Goal: Obtain resource: Download file/media

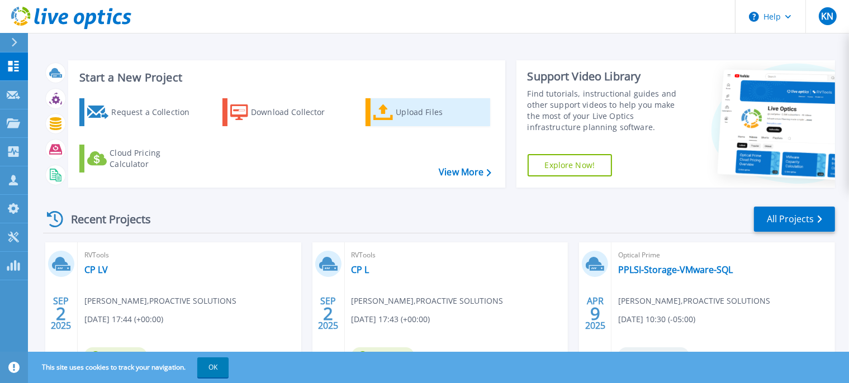
click at [397, 113] on div "Upload Files" at bounding box center [440, 112] width 89 height 22
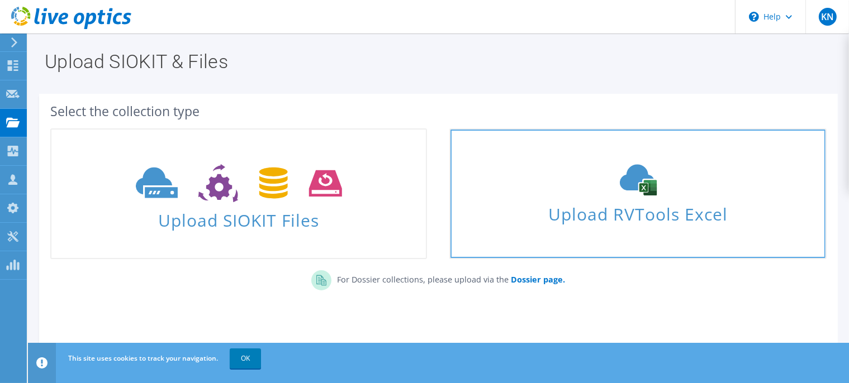
click at [629, 181] on use at bounding box center [638, 180] width 37 height 31
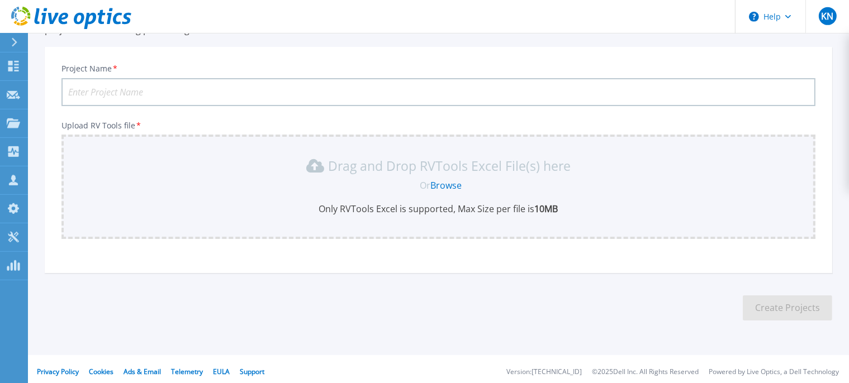
scroll to position [110, 0]
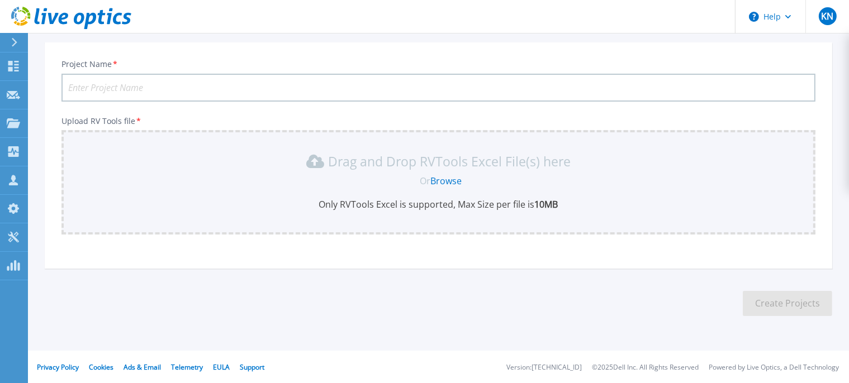
click at [105, 82] on input "Project Name *" at bounding box center [438, 88] width 754 height 28
click at [444, 178] on link "Browse" at bounding box center [445, 181] width 31 height 12
click at [99, 80] on input "CP PV" at bounding box center [438, 88] width 754 height 28
type input "CP PC"
click at [444, 178] on link "Browse" at bounding box center [445, 181] width 31 height 12
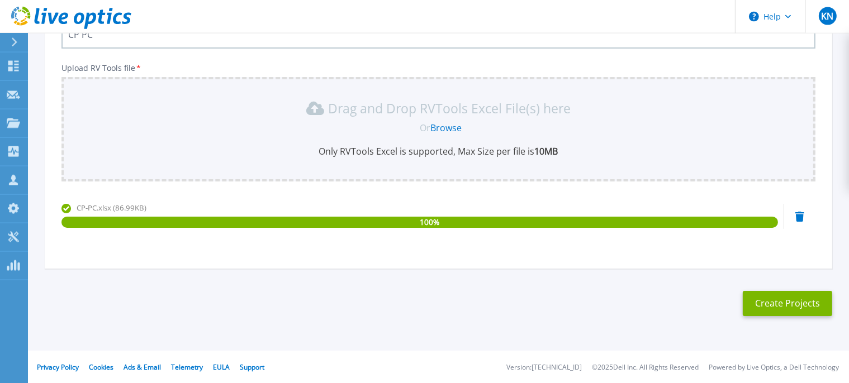
scroll to position [163, 0]
click at [766, 298] on button "Create Projects" at bounding box center [787, 303] width 89 height 25
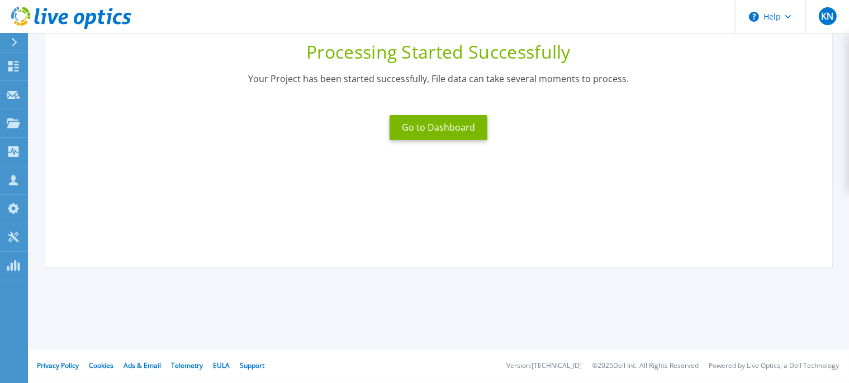
scroll to position [148, 0]
click at [434, 128] on button "Go to Dashboard" at bounding box center [439, 127] width 98 height 25
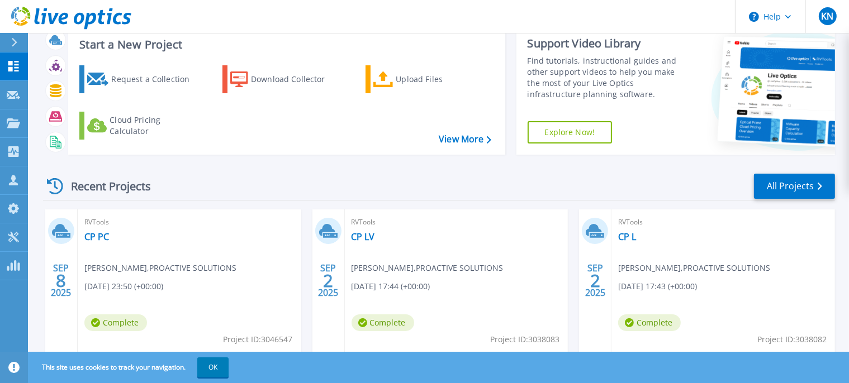
scroll to position [59, 0]
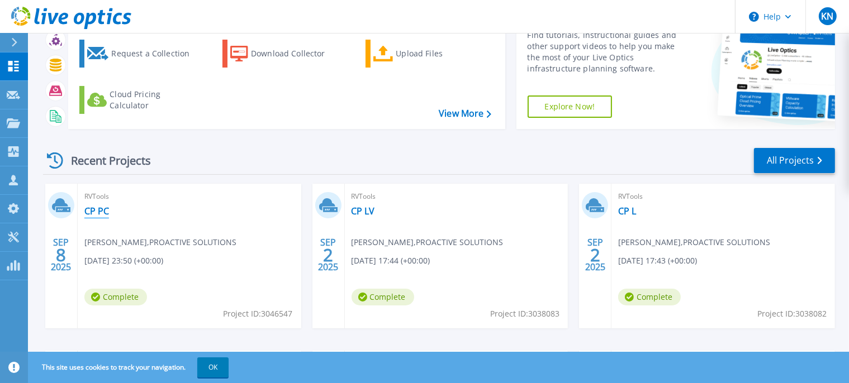
click at [96, 213] on link "CP PC" at bounding box center [96, 211] width 25 height 11
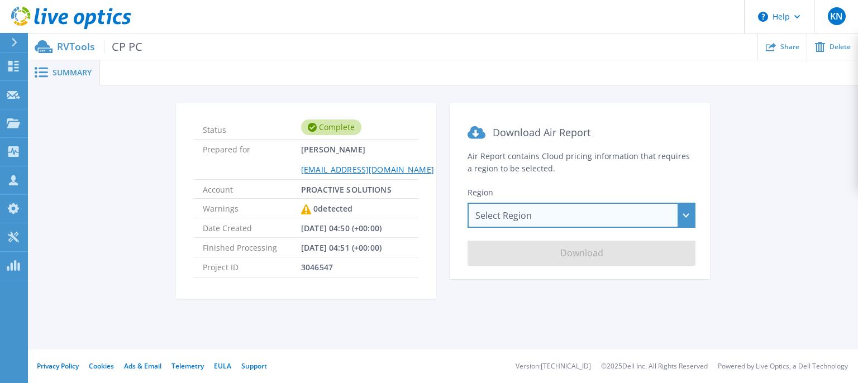
click at [533, 216] on div "Select Region [GEOGRAPHIC_DATA] ([GEOGRAPHIC_DATA]) [GEOGRAPHIC_DATA] ([GEOGRAP…" at bounding box center [582, 215] width 228 height 25
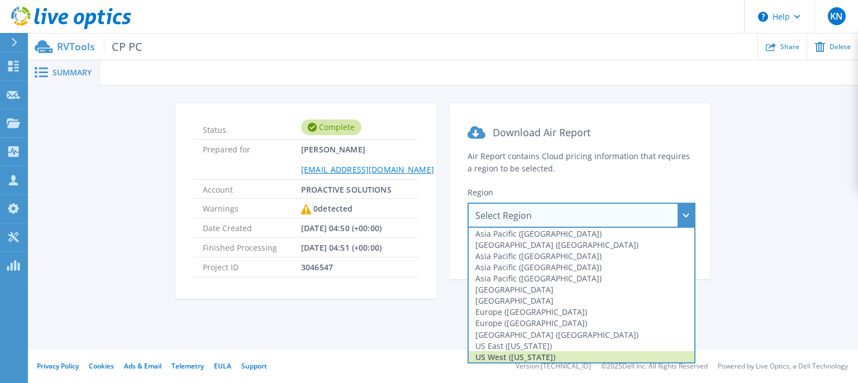
click at [485, 356] on div "US West ([US_STATE])" at bounding box center [582, 357] width 226 height 11
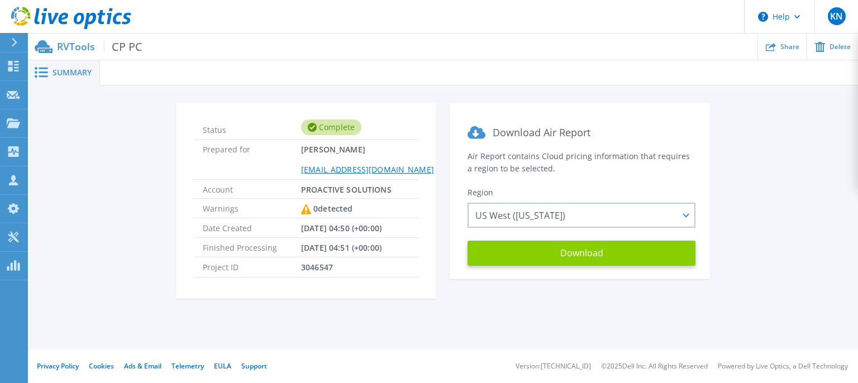
click at [579, 251] on button "Download" at bounding box center [582, 253] width 228 height 25
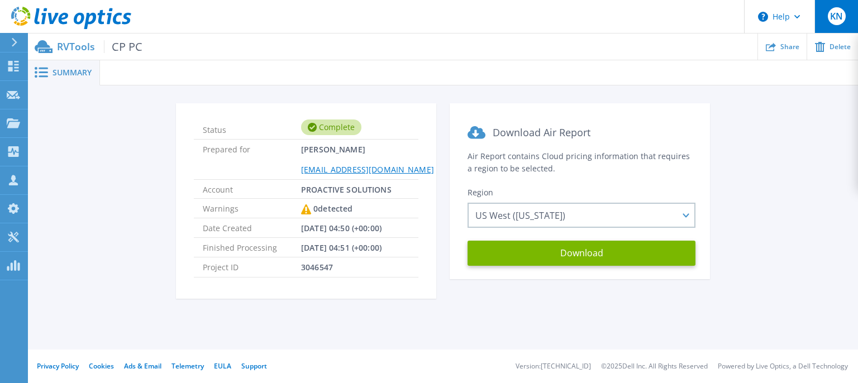
click at [841, 12] on span "KN" at bounding box center [836, 16] width 13 height 9
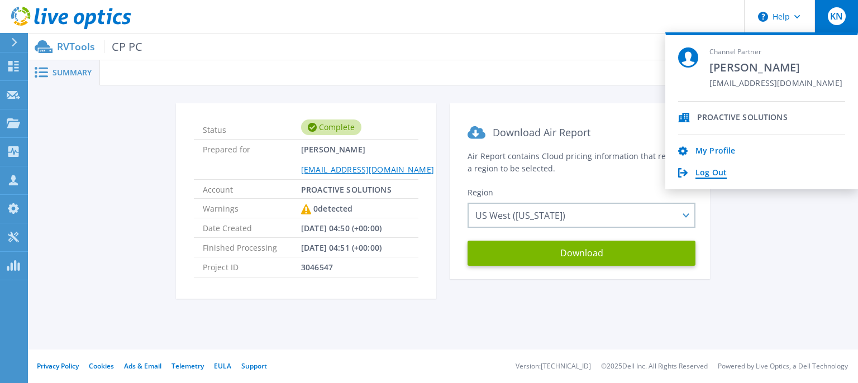
click at [715, 174] on link "Log Out" at bounding box center [711, 173] width 31 height 11
